Goal: Task Accomplishment & Management: Use online tool/utility

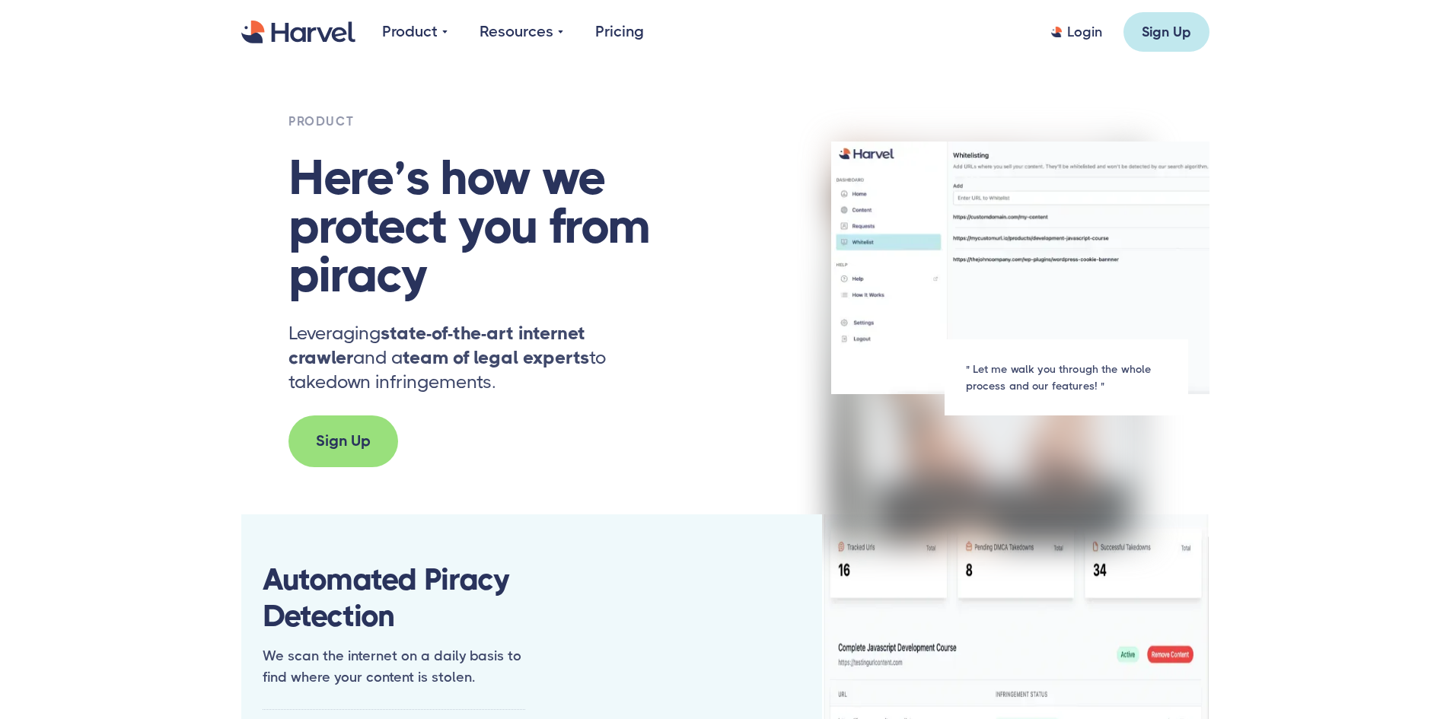
click at [365, 443] on div "Sign Up" at bounding box center [343, 441] width 55 height 23
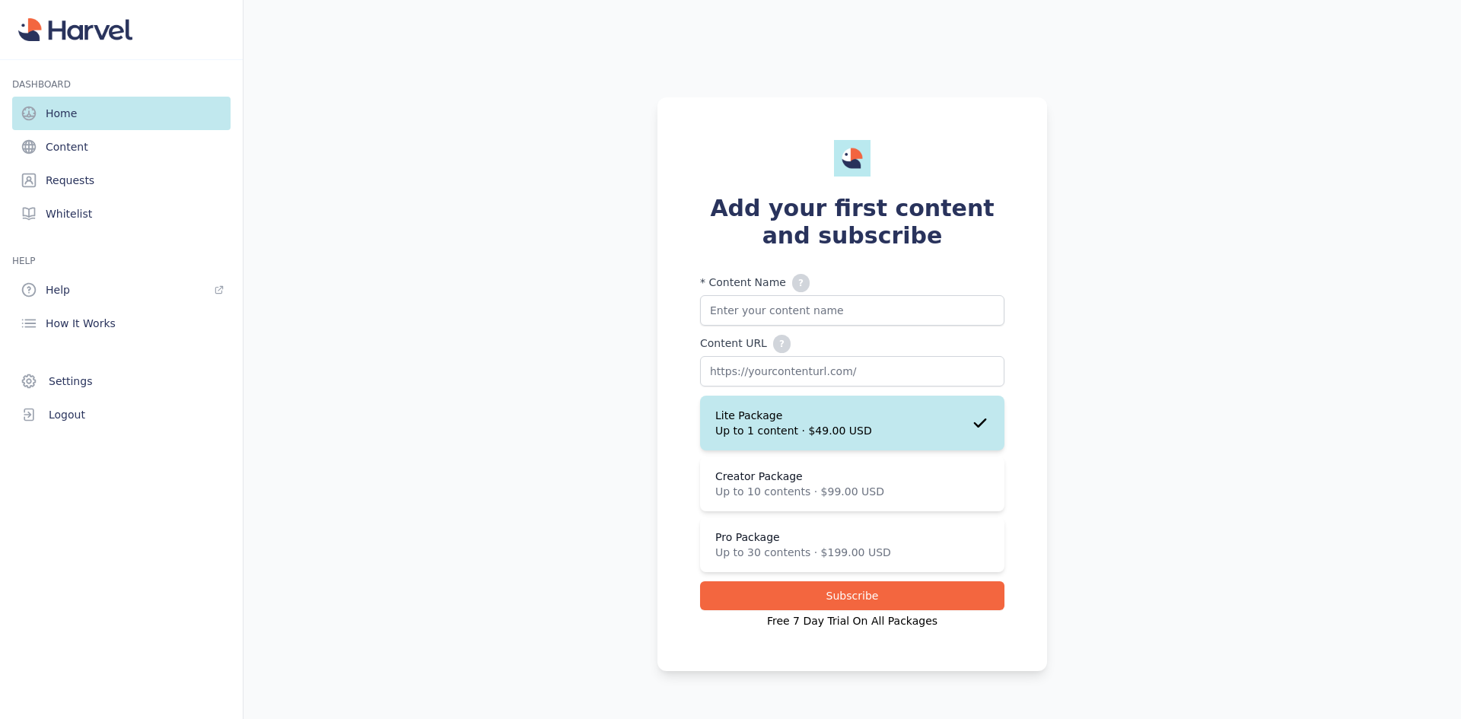
click at [1097, 278] on div "Add your first content and subscribe * Content Name ? Please add your 'Content …" at bounding box center [852, 383] width 974 height 719
click at [154, 148] on link "Content" at bounding box center [121, 146] width 218 height 33
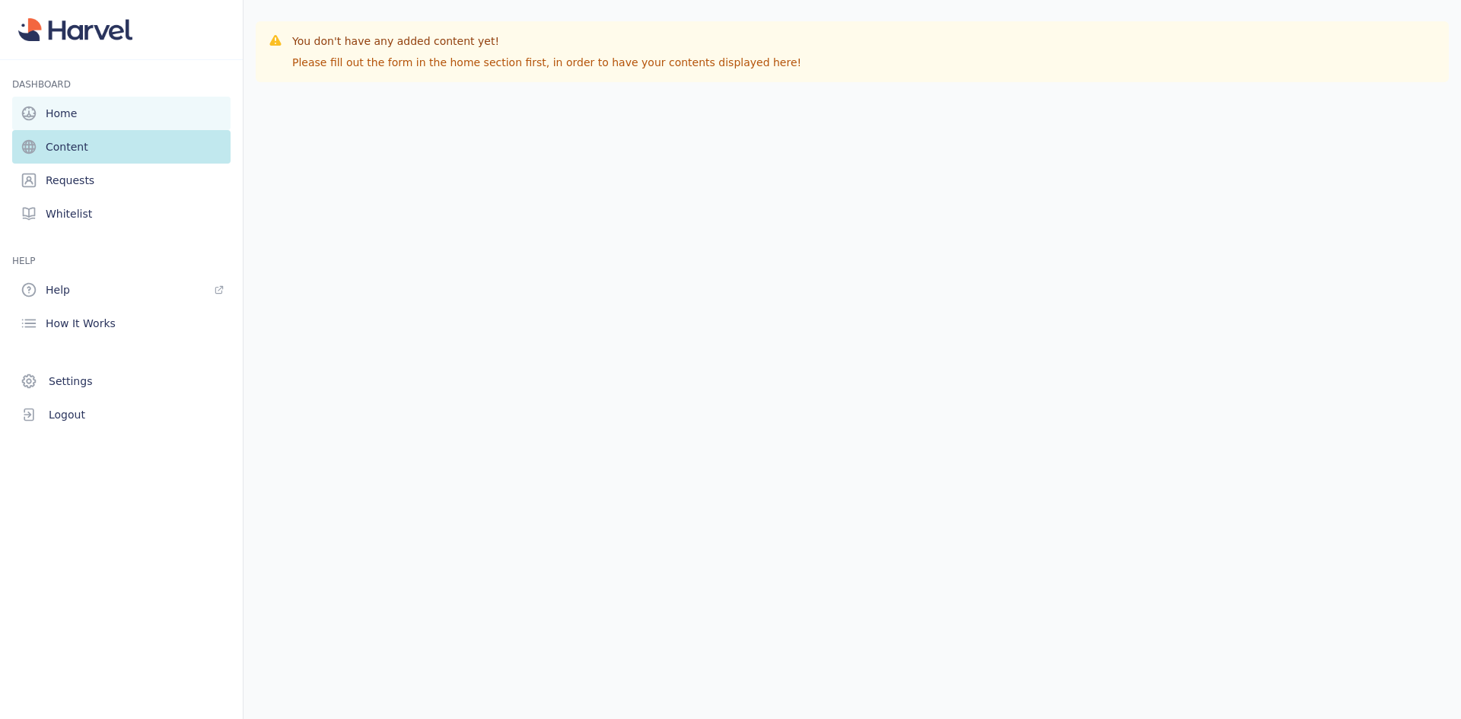
click at [155, 113] on link "Home" at bounding box center [121, 113] width 218 height 33
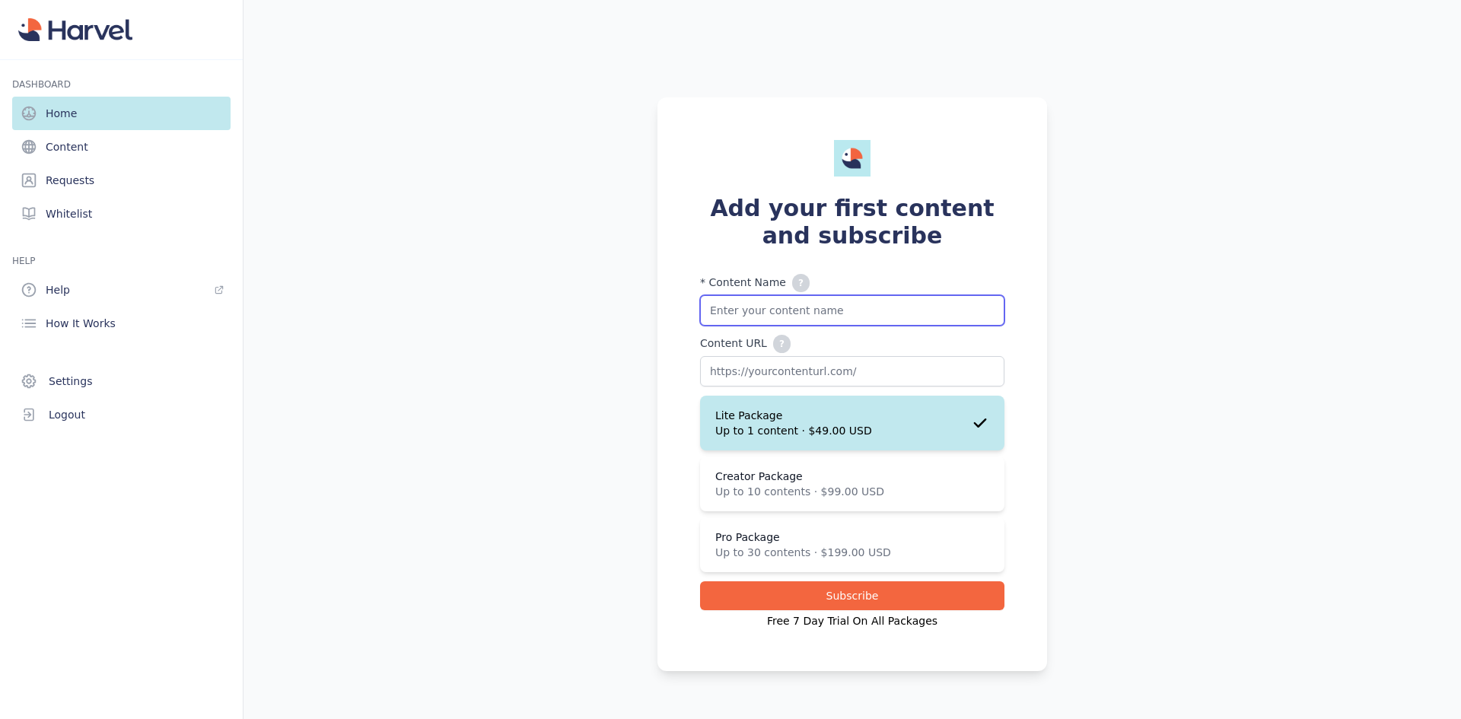
click at [858, 306] on input "* Content Name ? Please add your 'Content name + any additional values here. Fo…" at bounding box center [852, 310] width 304 height 30
click at [1057, 335] on div "Add your first content and subscribe * Content Name ? Please add your 'Content …" at bounding box center [852, 383] width 974 height 719
